Goal: Transaction & Acquisition: Purchase product/service

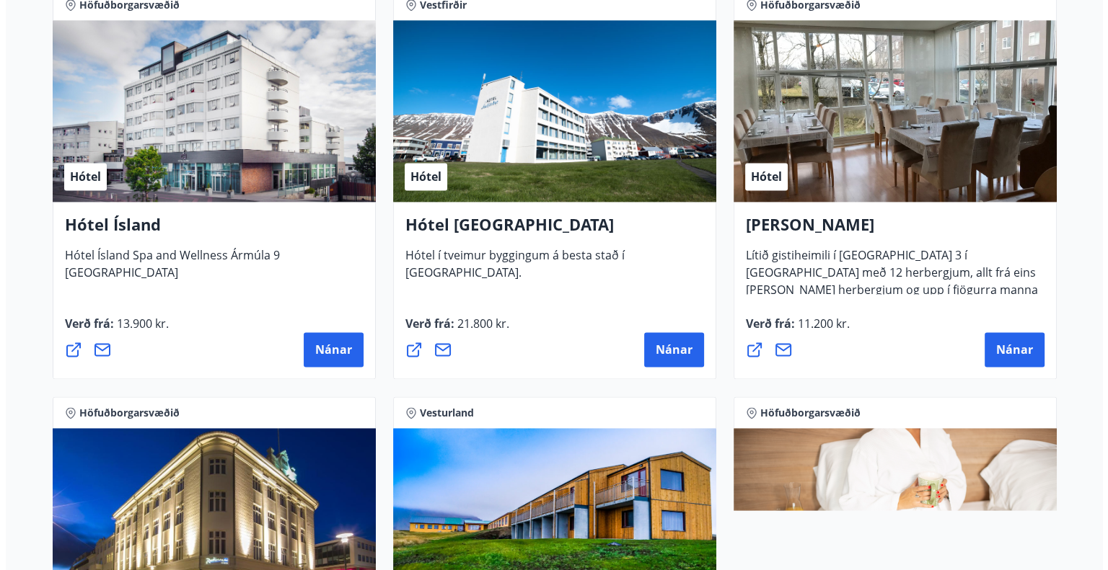
scroll to position [2308, 0]
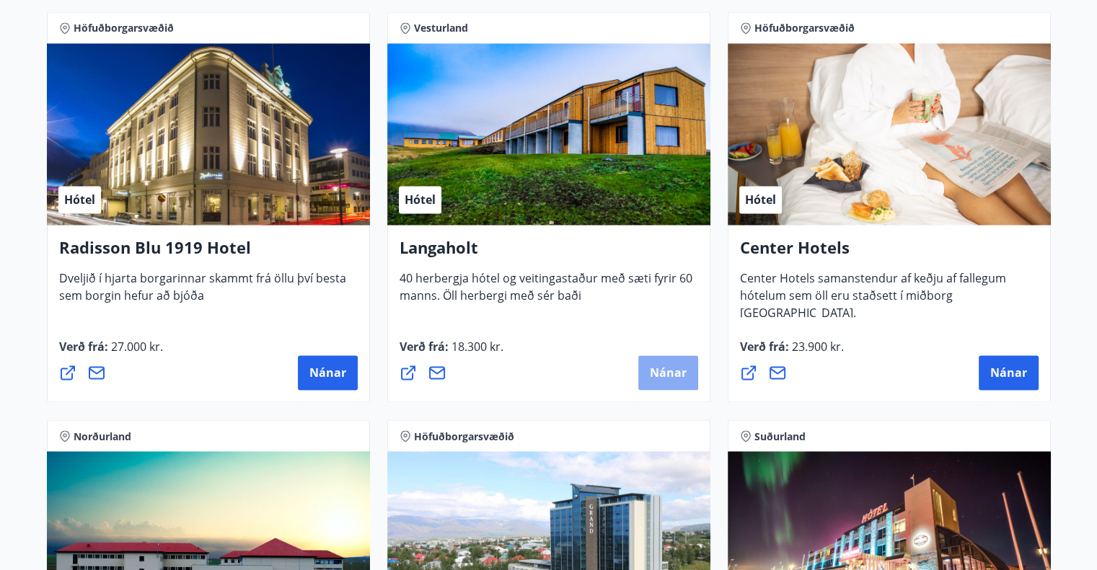
click at [672, 368] on span "Nánar" at bounding box center [668, 373] width 37 height 16
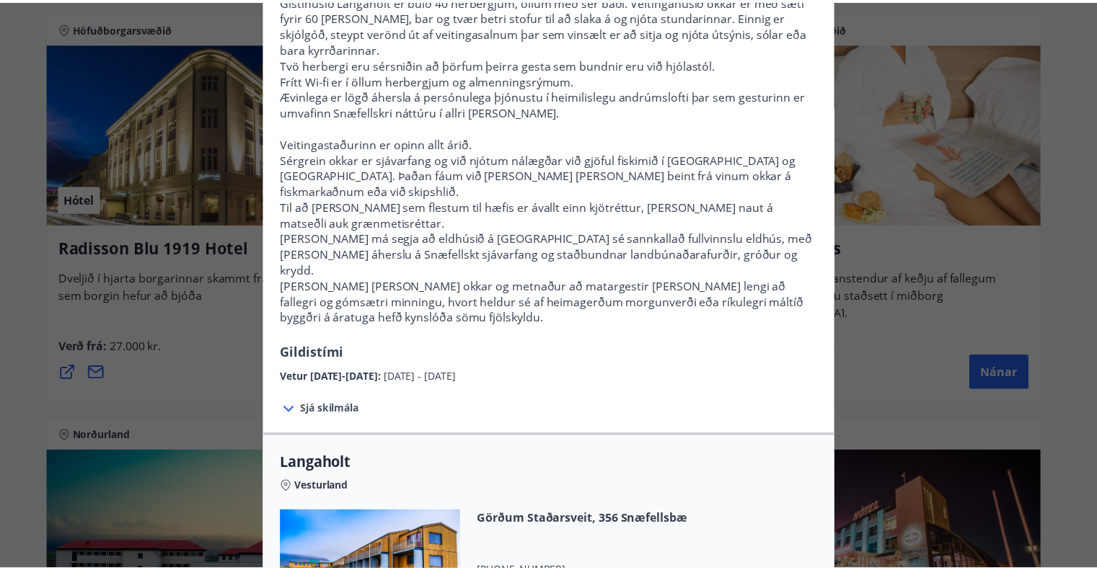
scroll to position [0, 0]
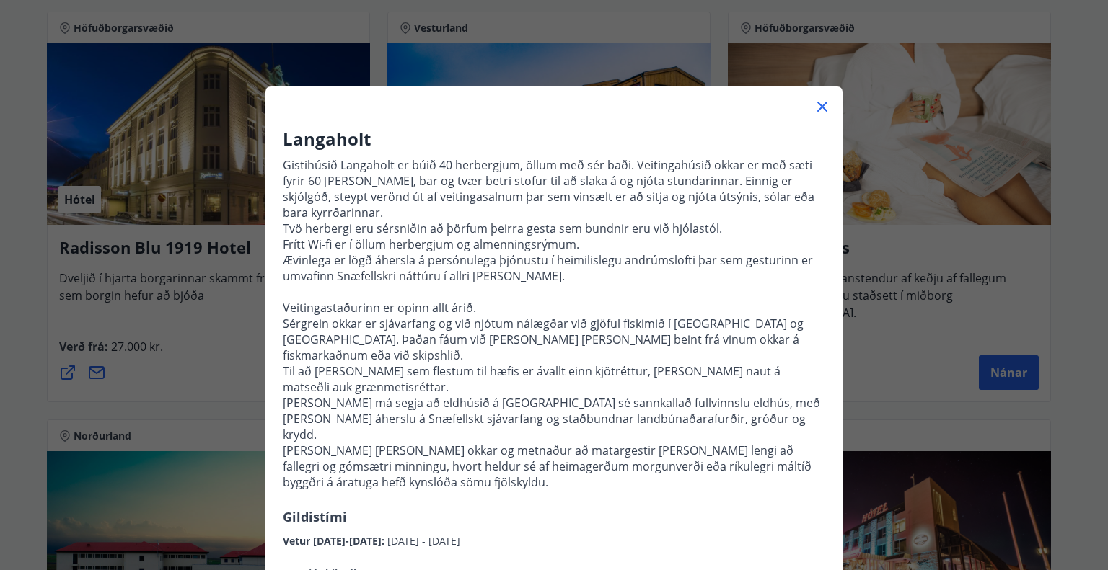
click at [819, 100] on icon at bounding box center [821, 106] width 17 height 17
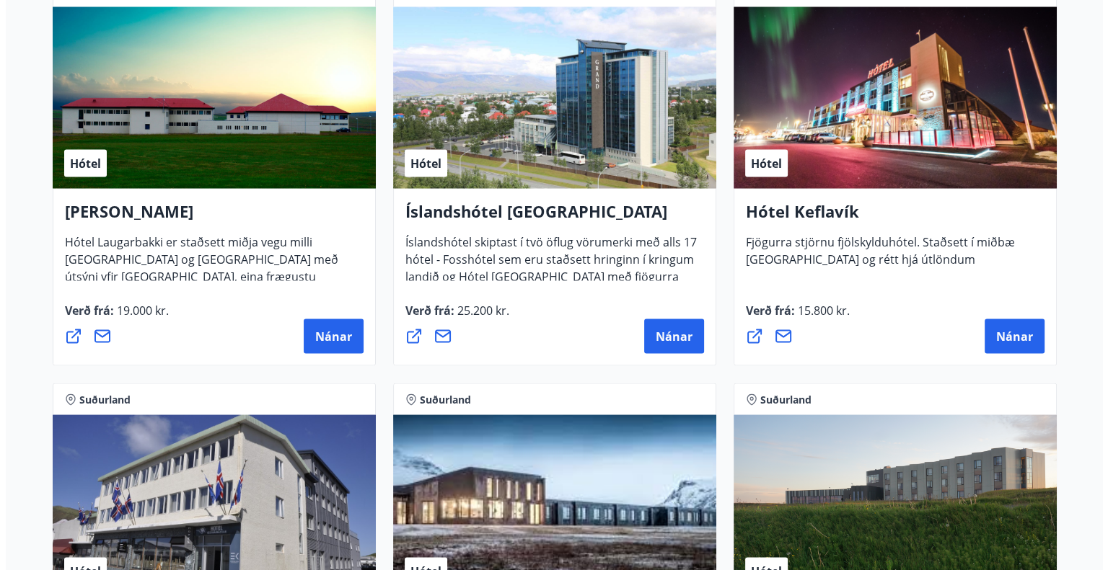
scroll to position [2692, 0]
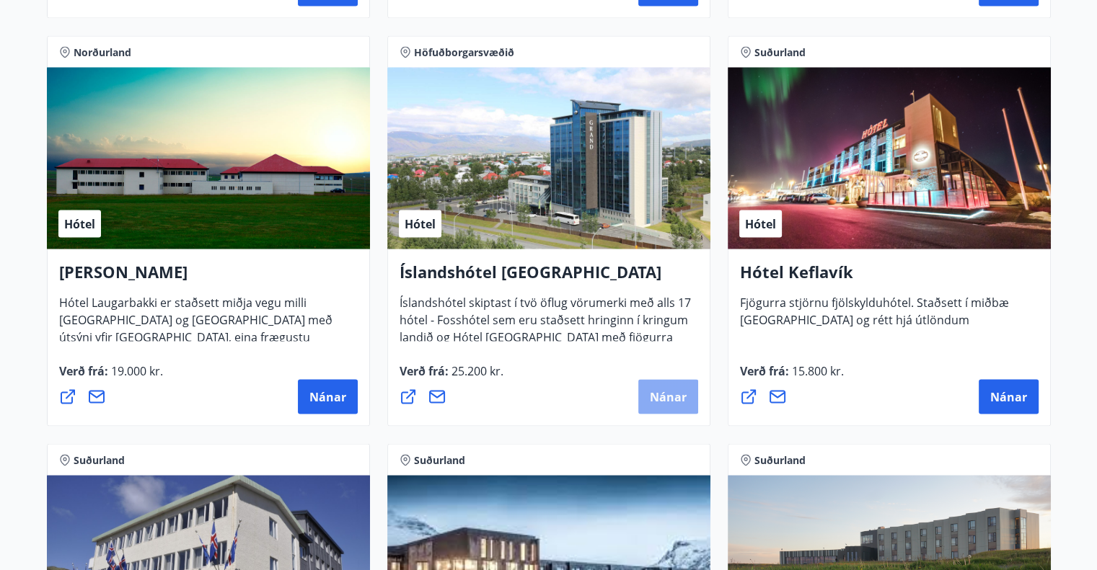
click at [667, 401] on span "Nánar" at bounding box center [668, 397] width 37 height 16
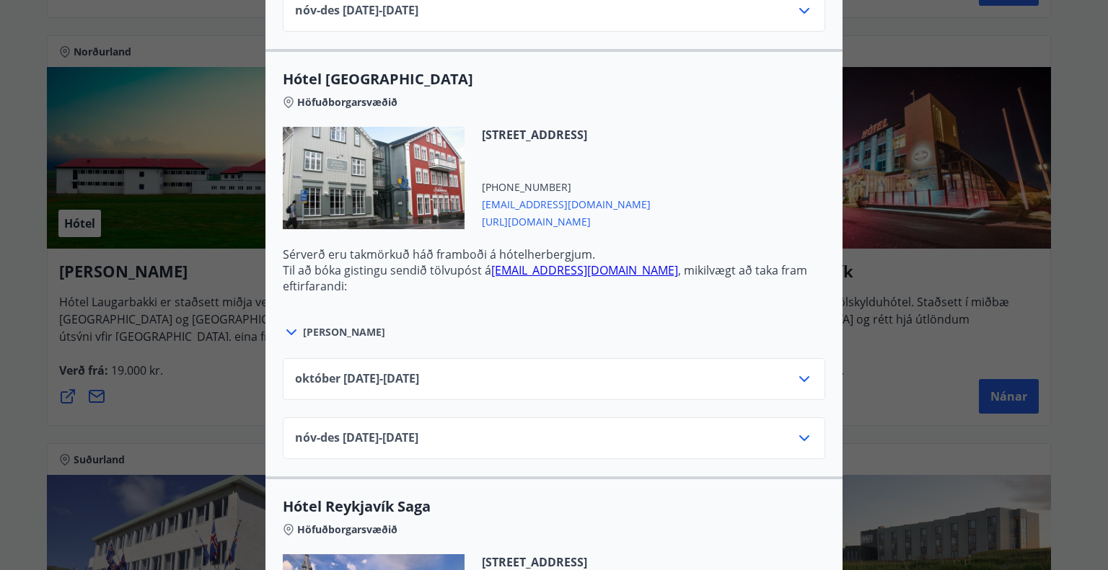
scroll to position [1154, 0]
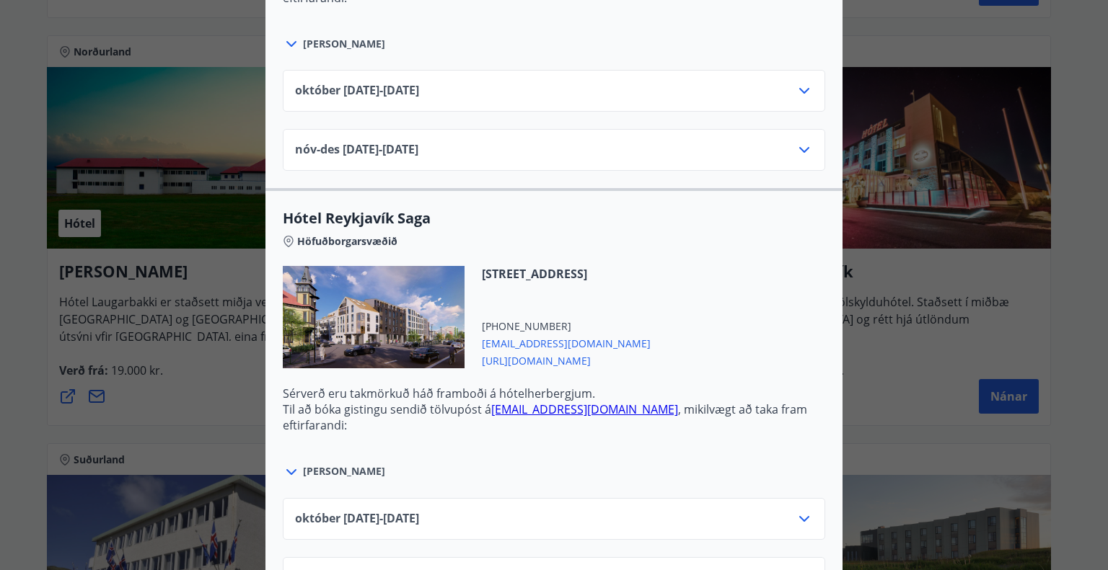
click at [797, 147] on icon at bounding box center [803, 149] width 17 height 17
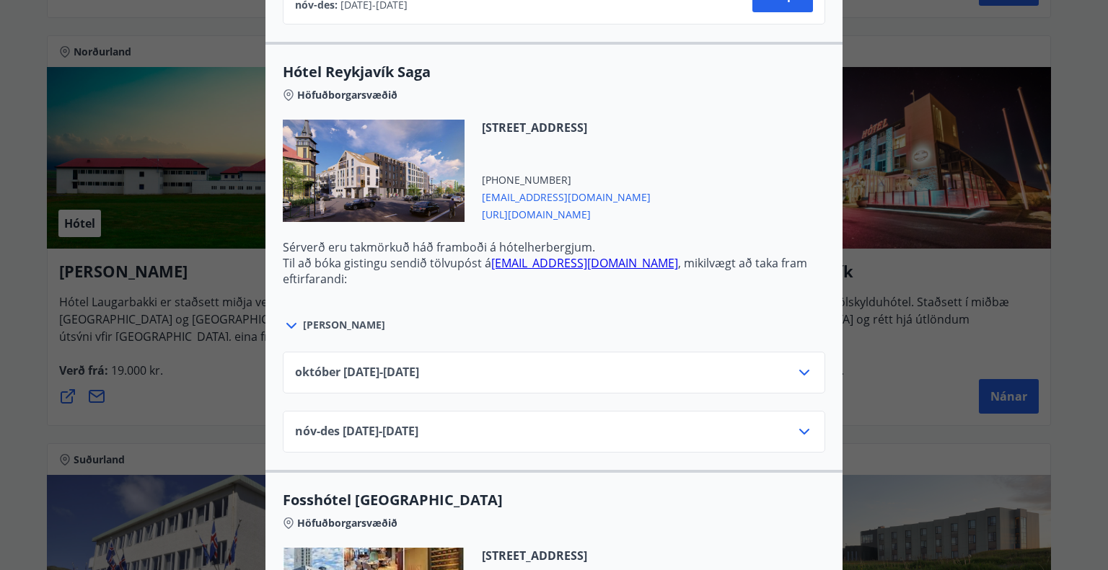
scroll to position [1442, 0]
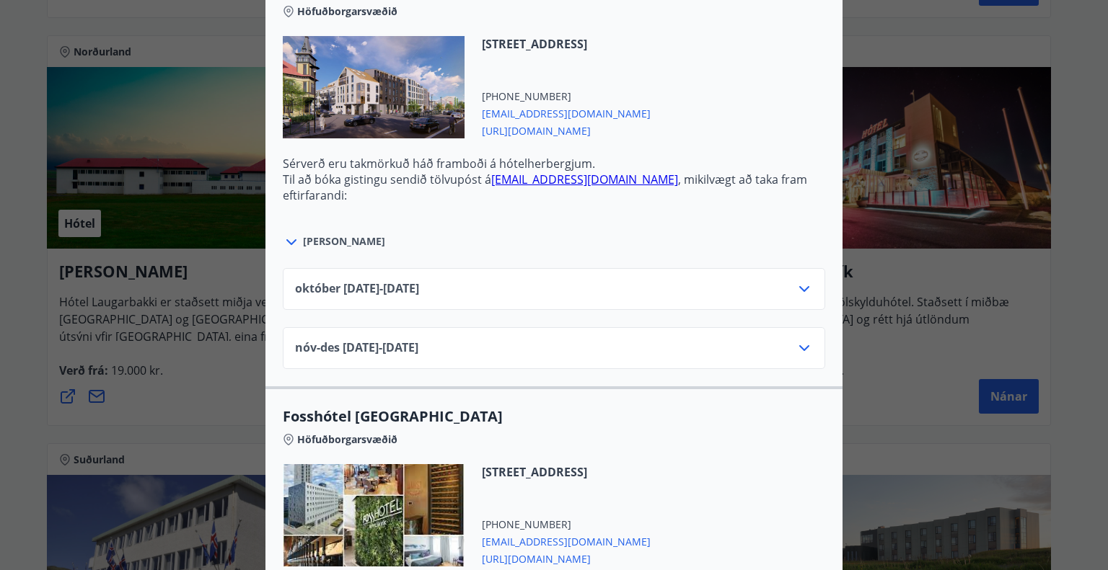
click at [584, 343] on div "nóv-[DATE]11.25 - [DATE]" at bounding box center [554, 354] width 518 height 29
click at [800, 340] on icon at bounding box center [803, 348] width 17 height 17
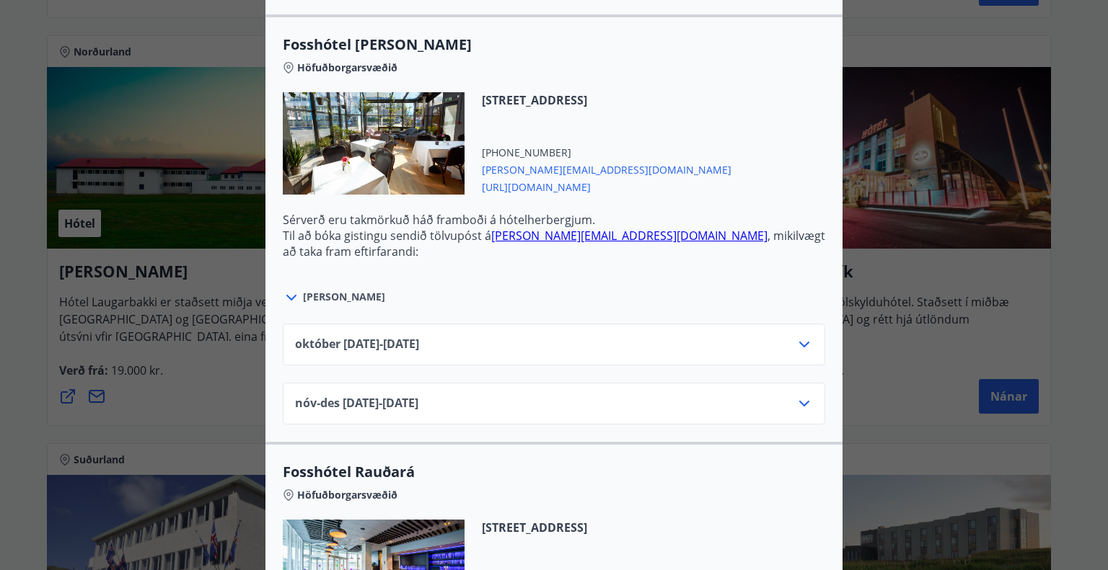
scroll to position [3092, 0]
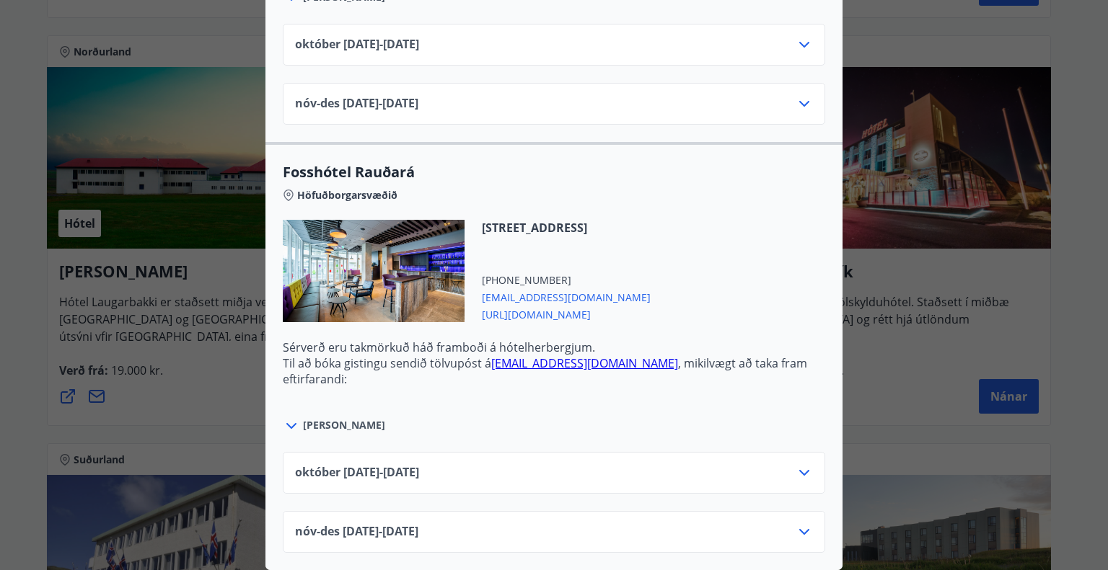
click at [799, 524] on icon at bounding box center [803, 532] width 17 height 17
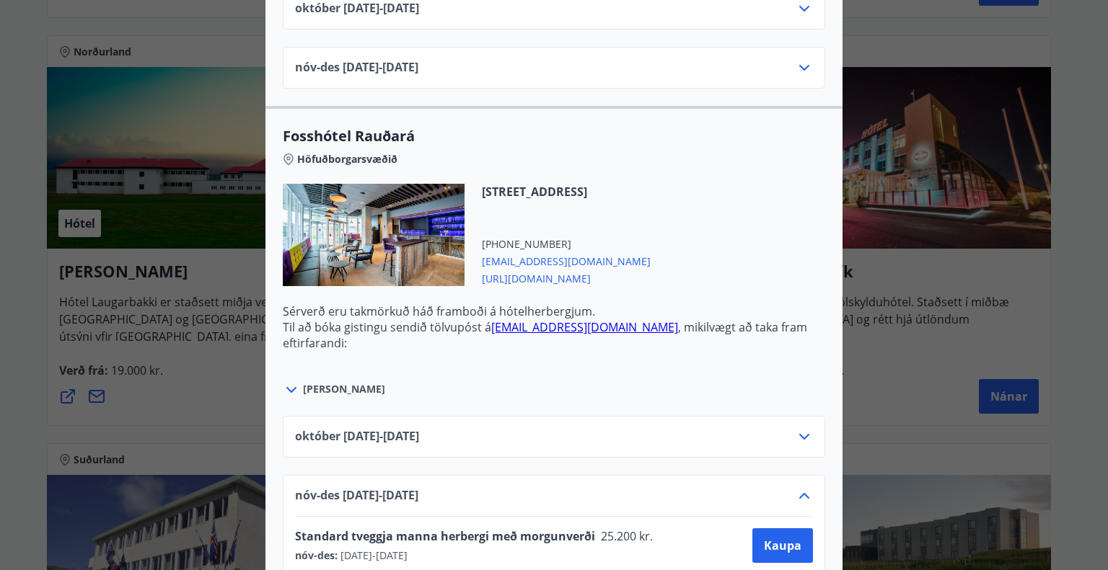
scroll to position [3150, 0]
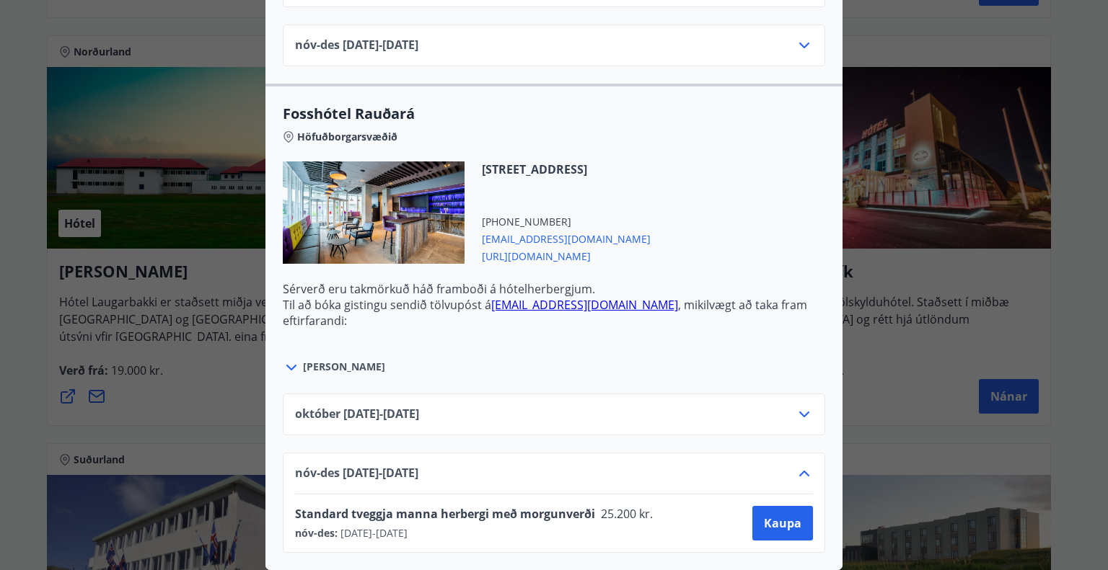
click at [179, 30] on div "Íslandshótel Reykjavík Ekki er hægt að nýta Ferðaávísun fyrir bókanir sem eru g…" at bounding box center [554, 285] width 1108 height 570
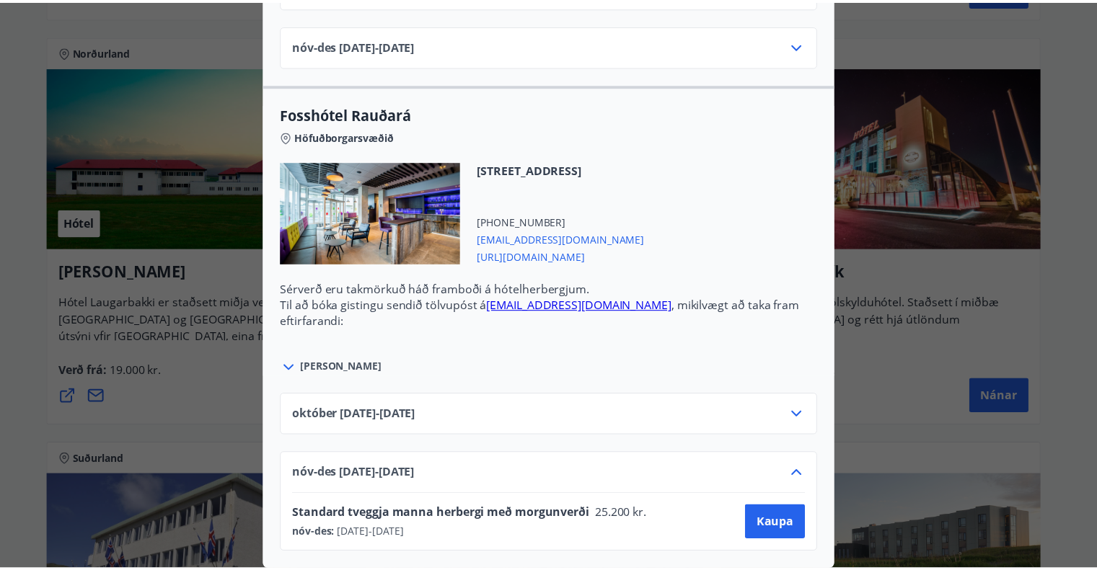
scroll to position [0, 0]
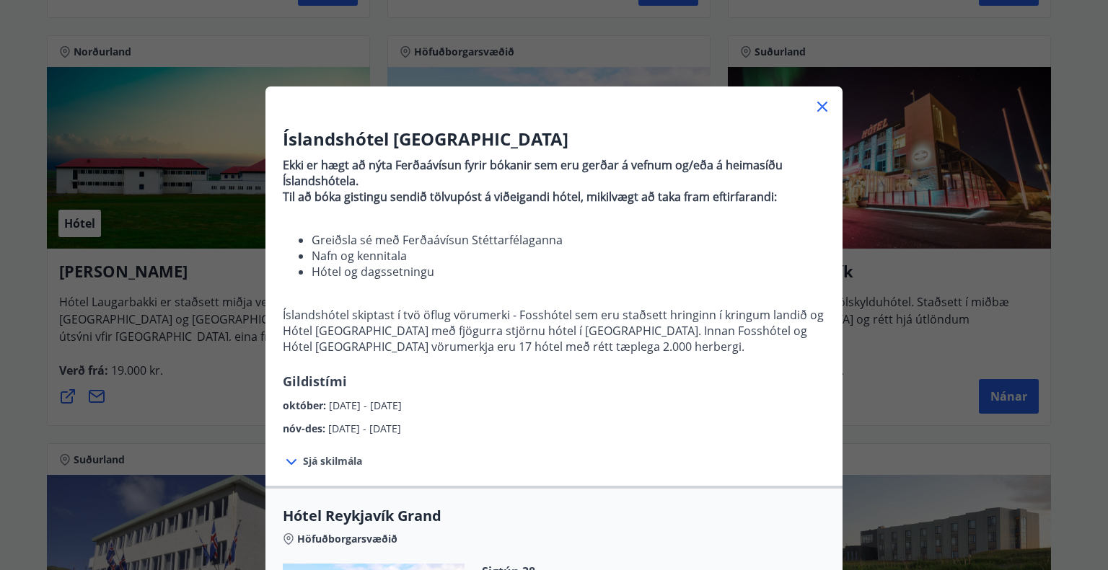
click at [817, 105] on icon at bounding box center [822, 107] width 10 height 10
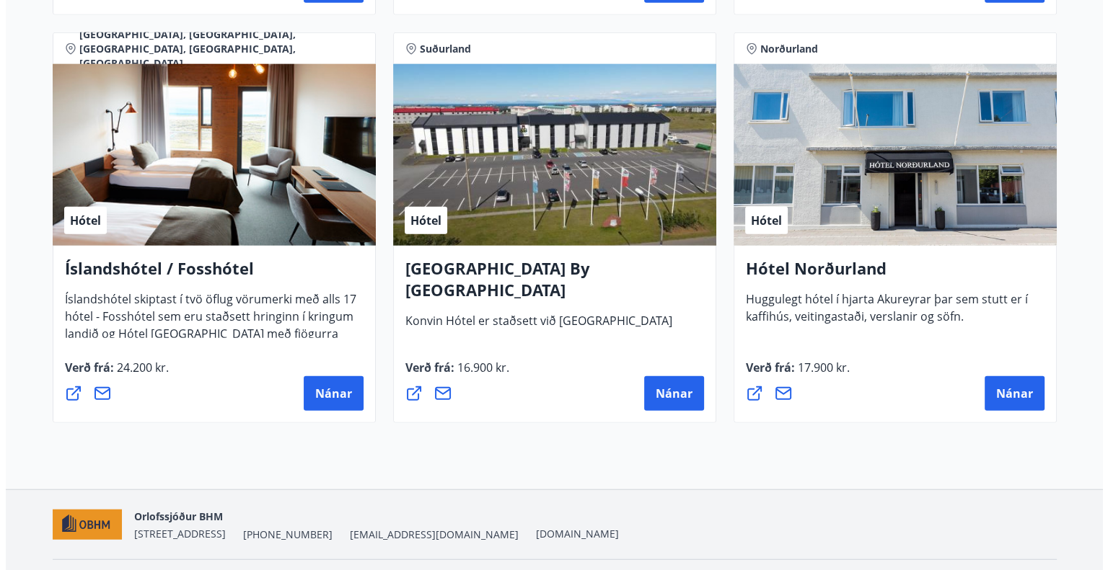
scroll to position [3551, 0]
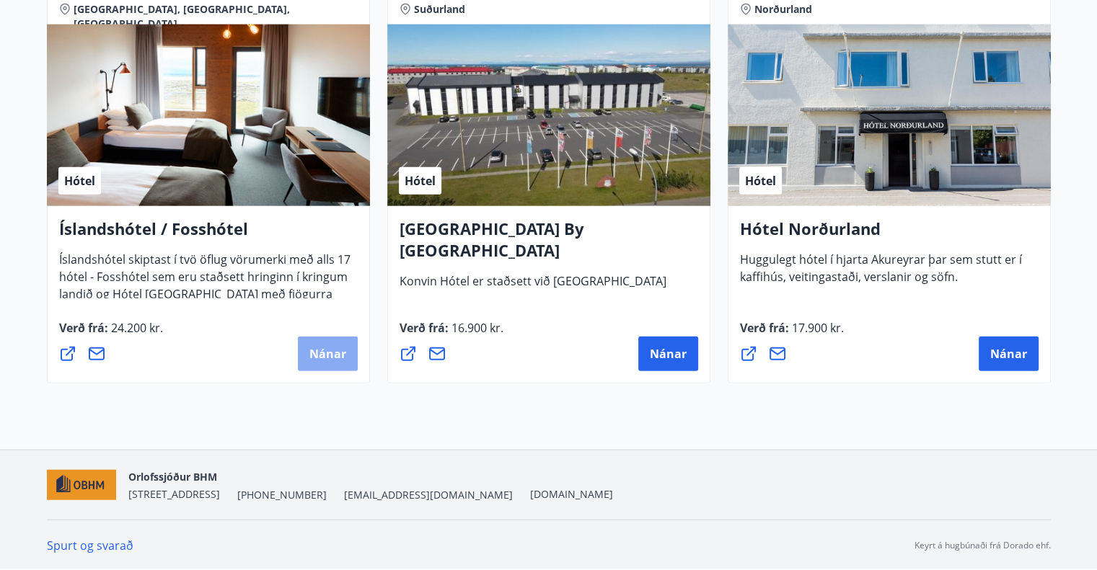
click at [335, 350] on span "Nánar" at bounding box center [327, 354] width 37 height 16
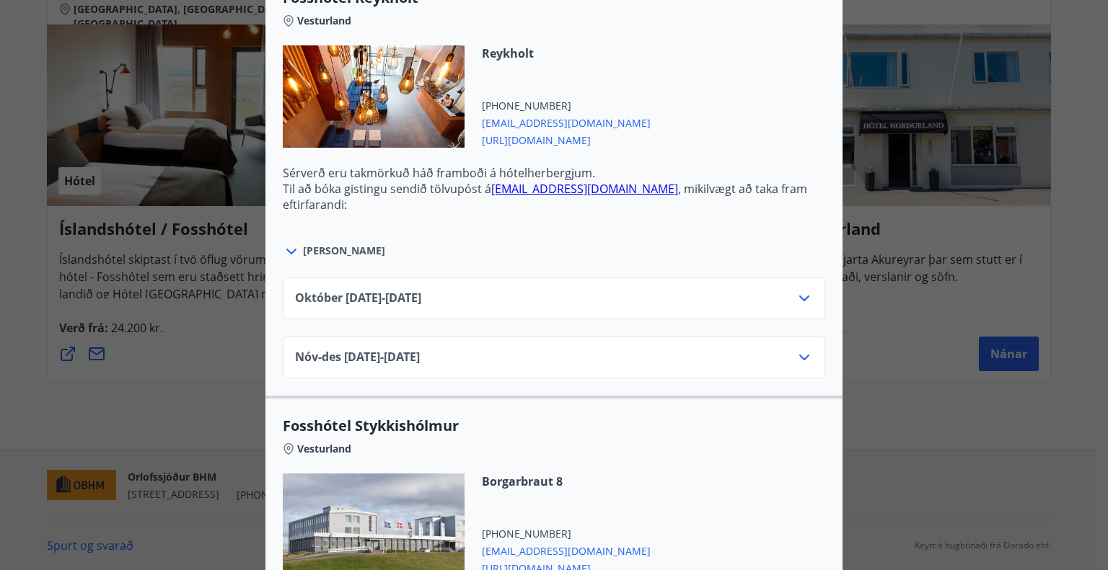
scroll to position [577, 0]
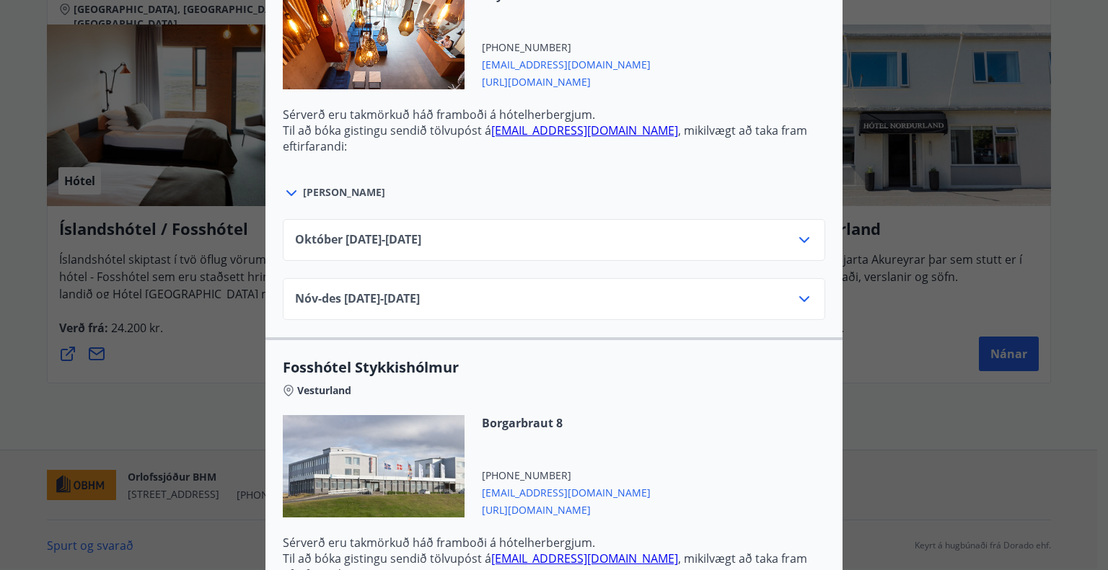
click at [800, 293] on icon at bounding box center [803, 299] width 17 height 17
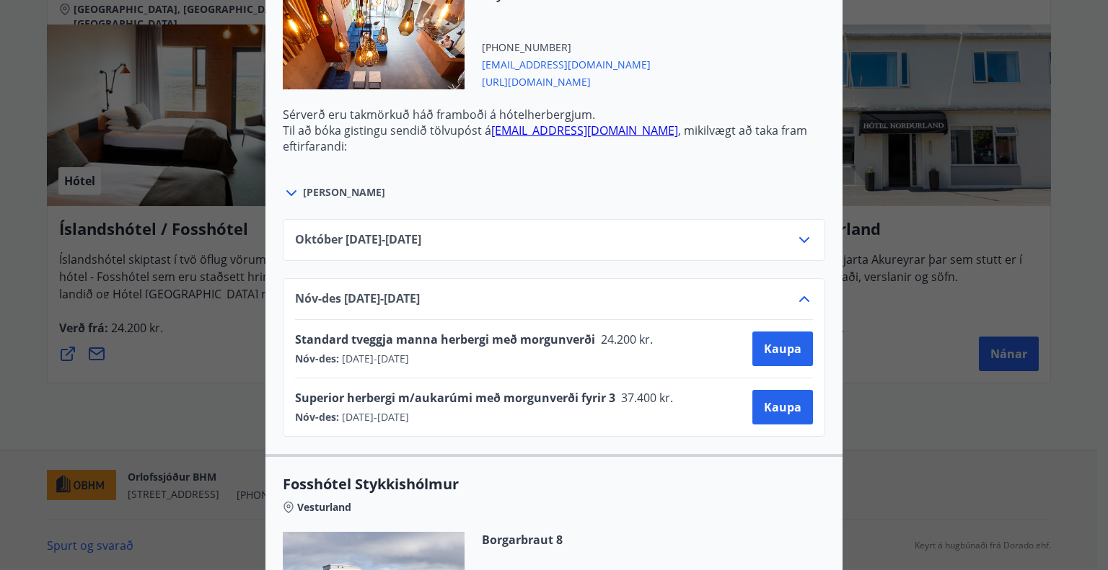
click at [23, 43] on div "Íslandshótel / Fosshótel Ekki er hægt að nýta Ferðaávísun fyrir bókanir sem eru…" at bounding box center [554, 285] width 1108 height 570
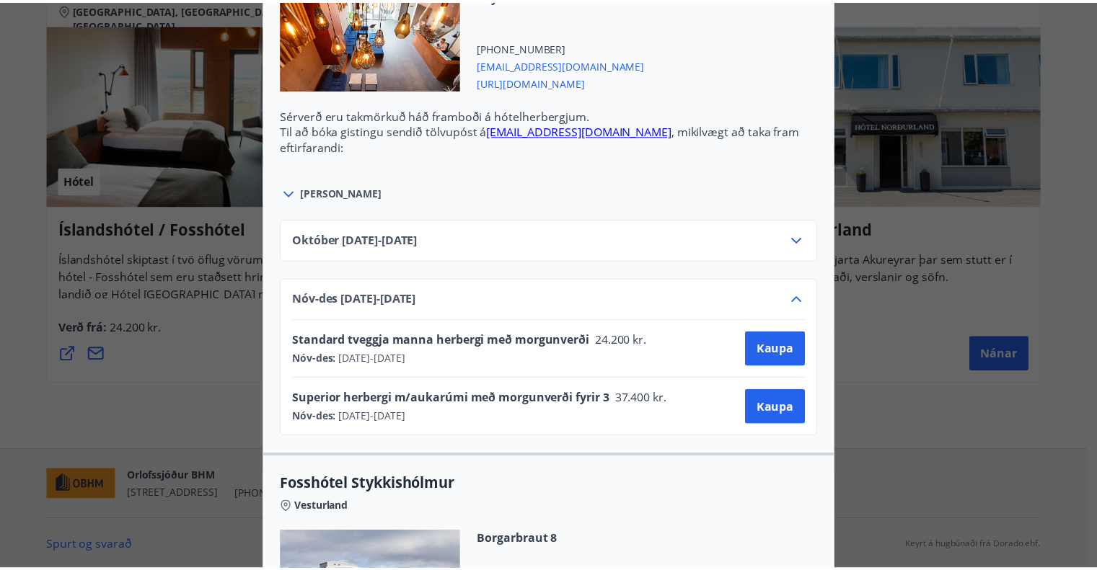
scroll to position [0, 0]
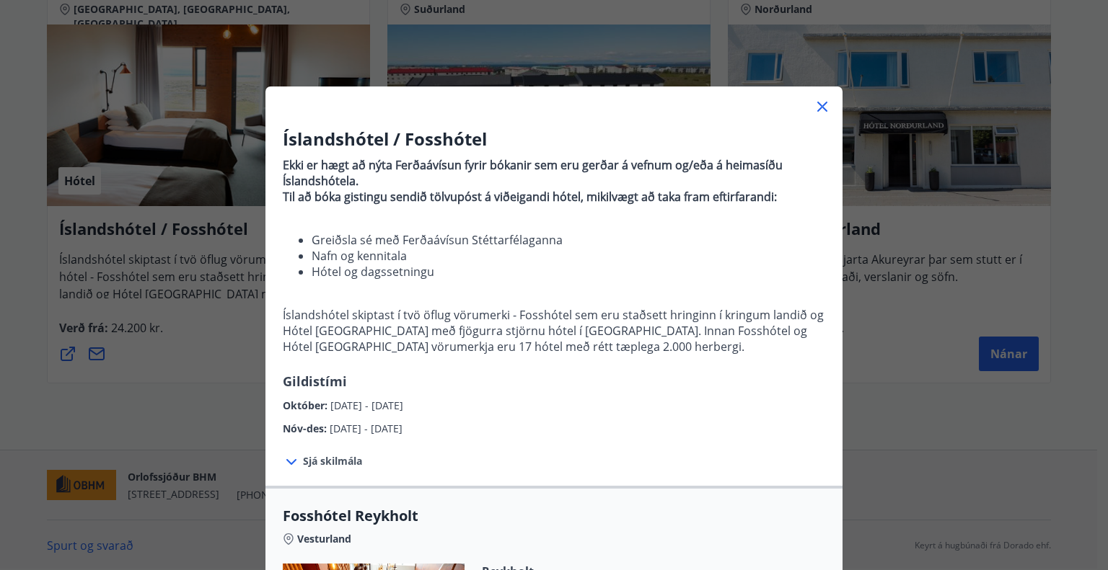
click at [816, 102] on icon at bounding box center [821, 106] width 17 height 17
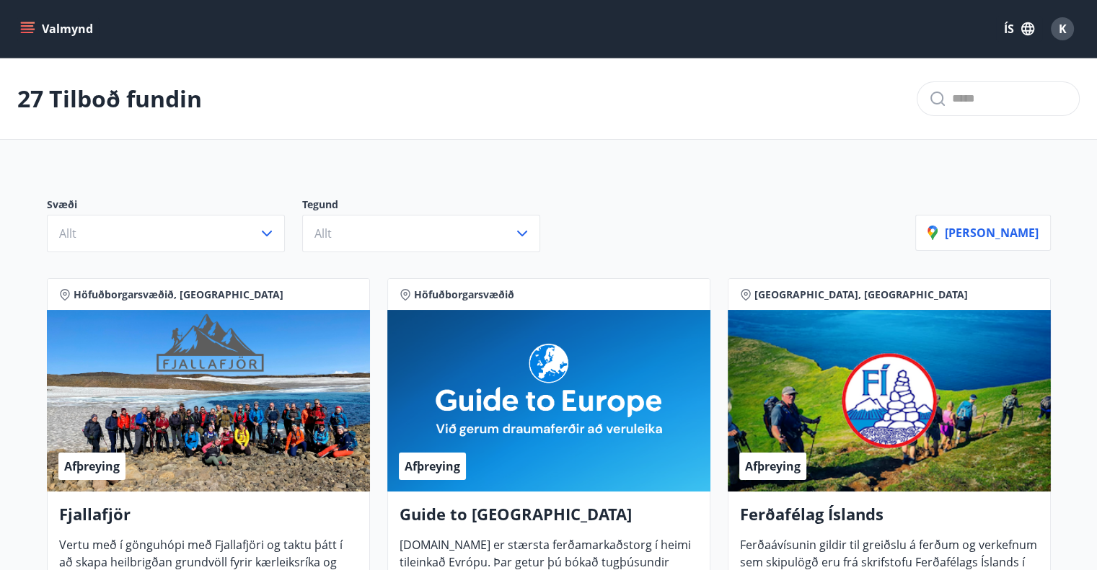
click at [29, 20] on button "Valmynd" at bounding box center [57, 29] width 81 height 26
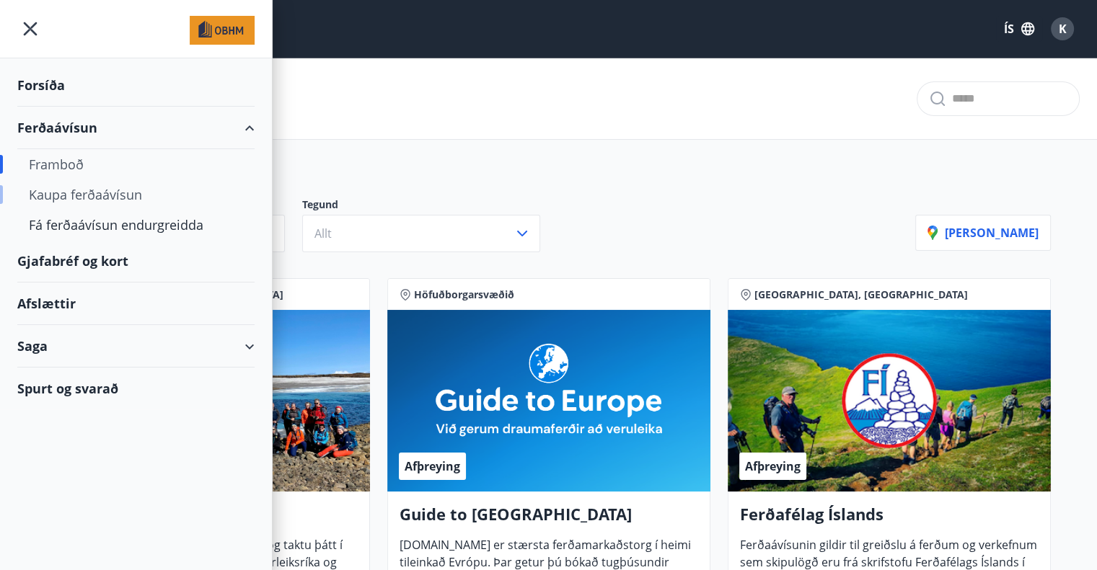
click at [101, 193] on div "Kaupa ferðaávísun" at bounding box center [136, 195] width 214 height 30
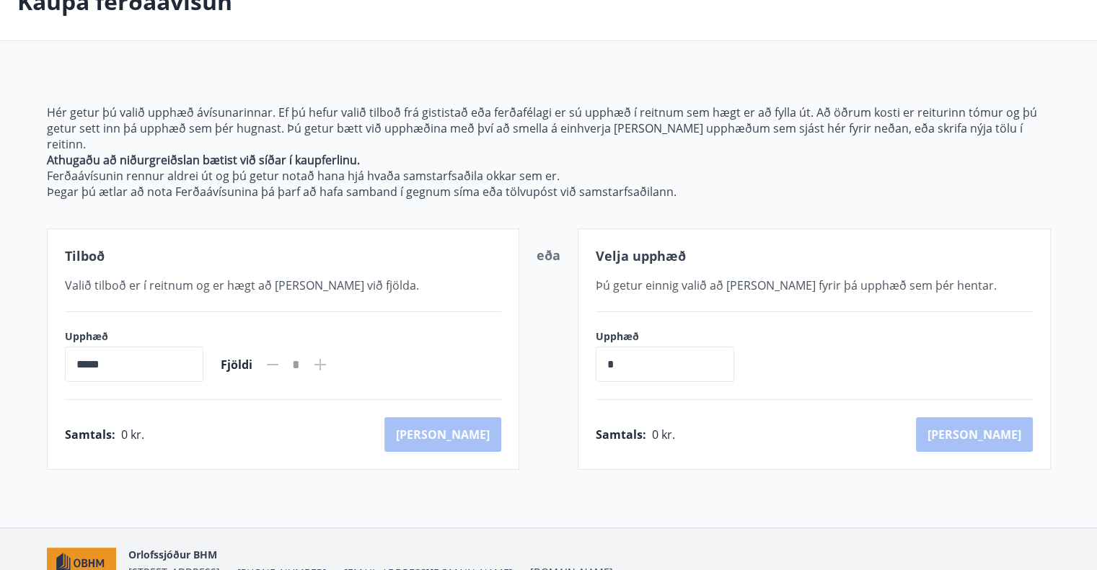
scroll to position [156, 0]
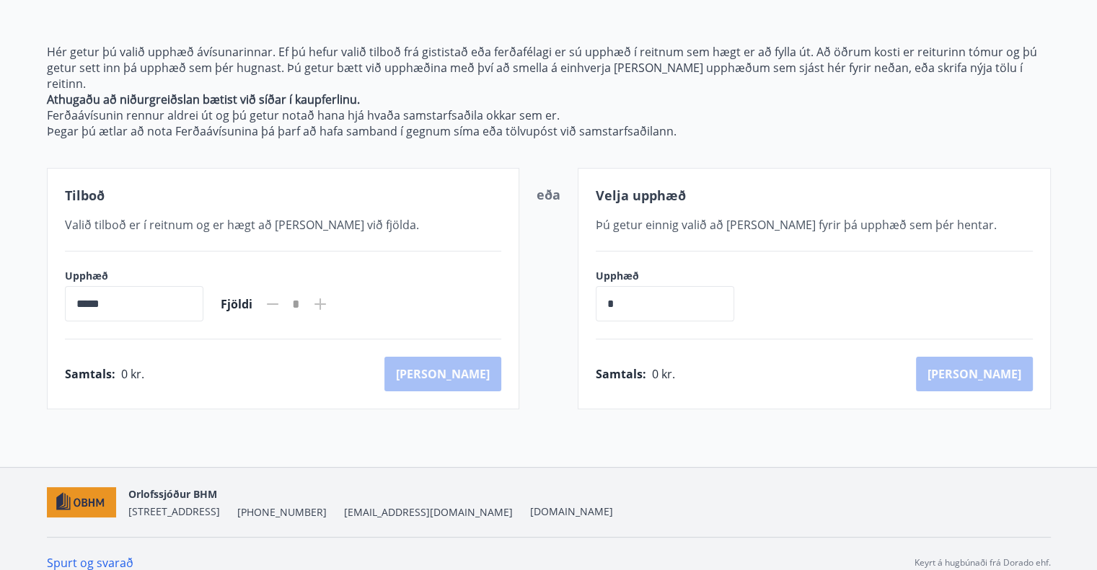
click at [130, 293] on input "*****" at bounding box center [134, 303] width 138 height 35
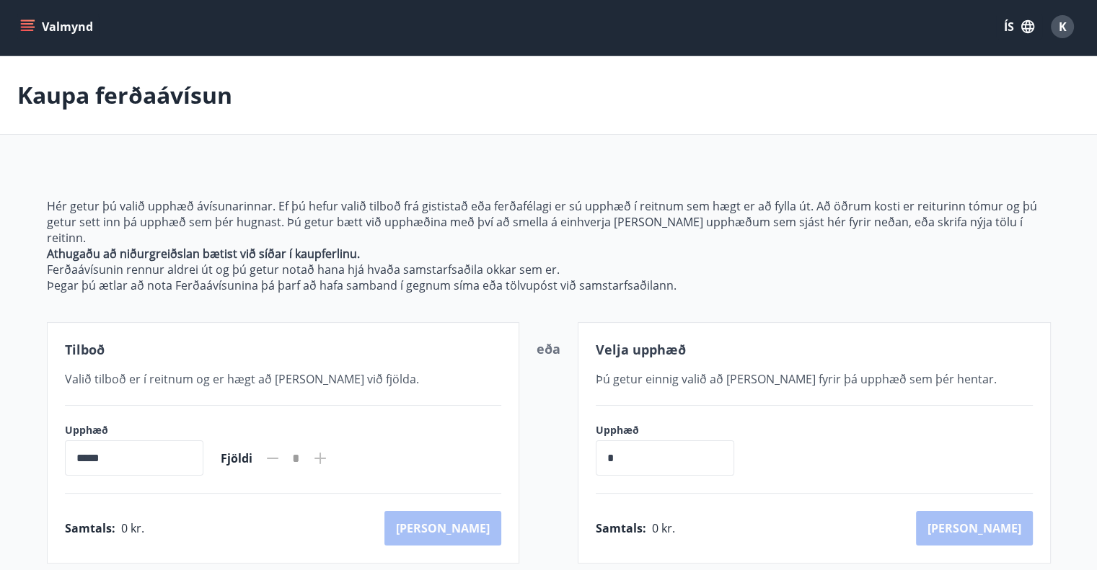
scroll to position [0, 0]
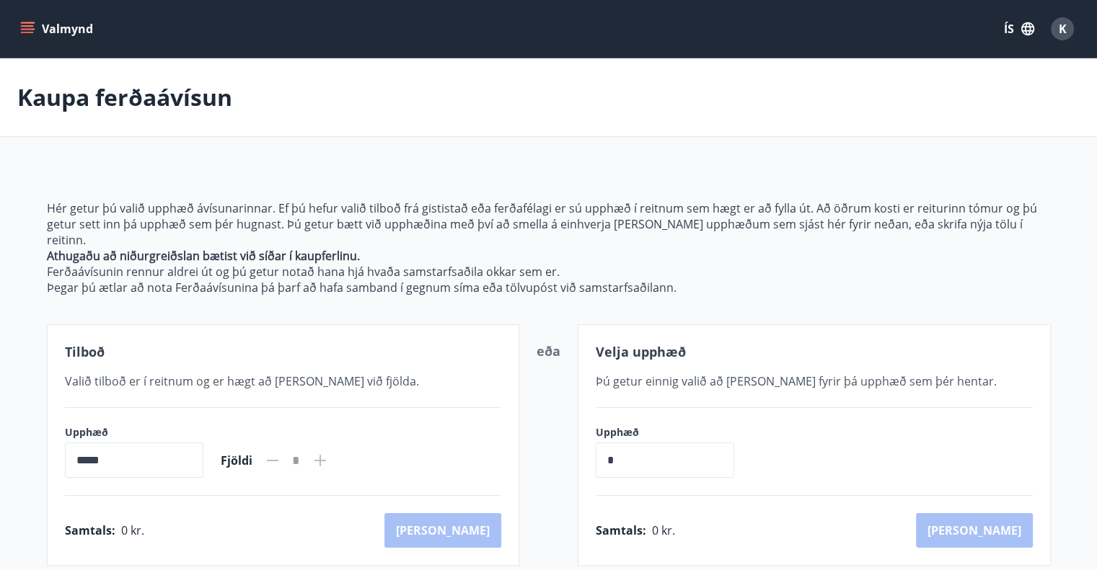
click at [29, 22] on icon "menu" at bounding box center [27, 29] width 14 height 14
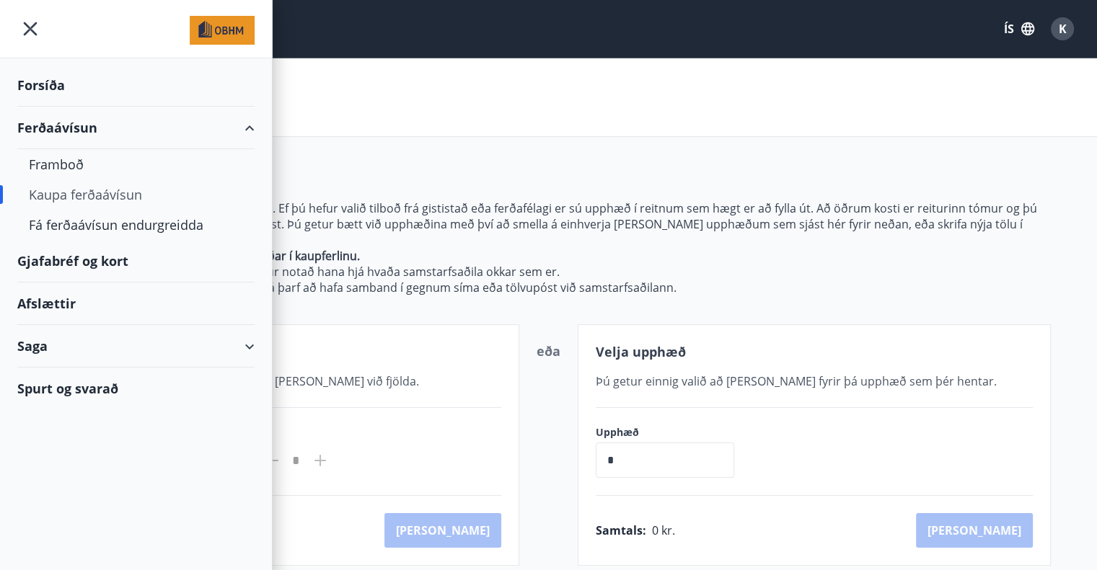
click at [69, 79] on div "Forsíða" at bounding box center [135, 85] width 237 height 43
